Goal: Find specific page/section: Find specific page/section

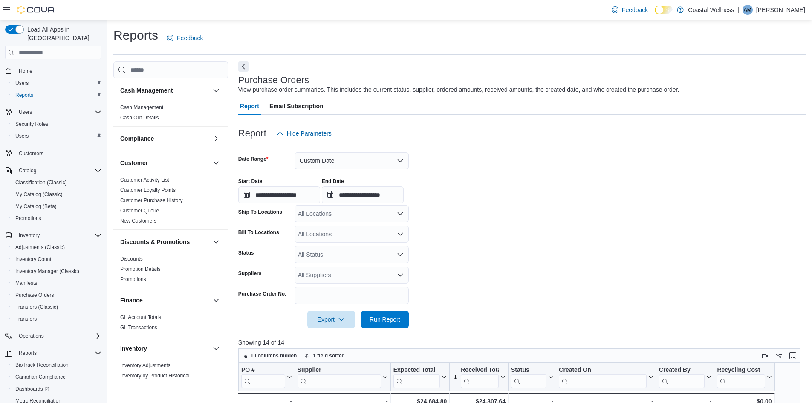
scroll to position [256, 0]
